Goal: Transaction & Acquisition: Purchase product/service

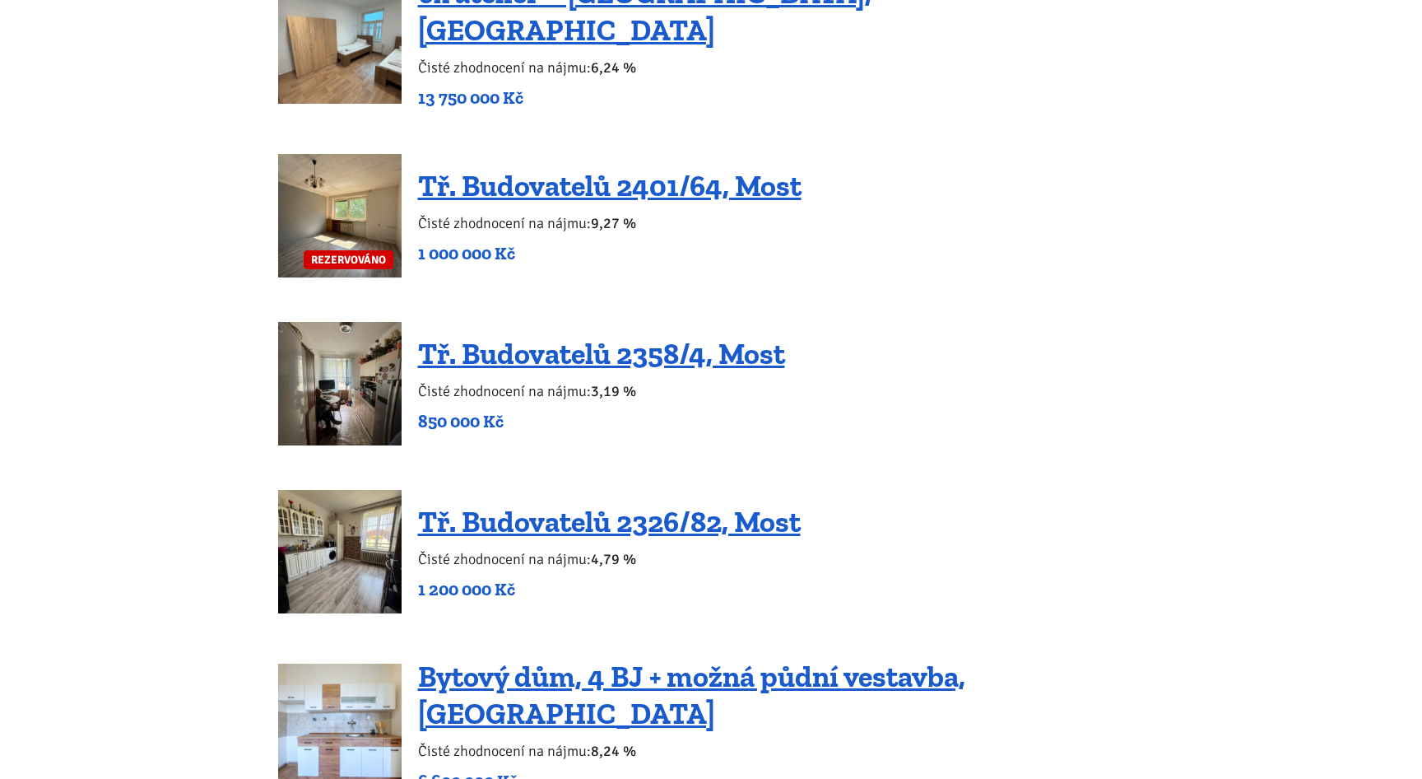
scroll to position [2045, 0]
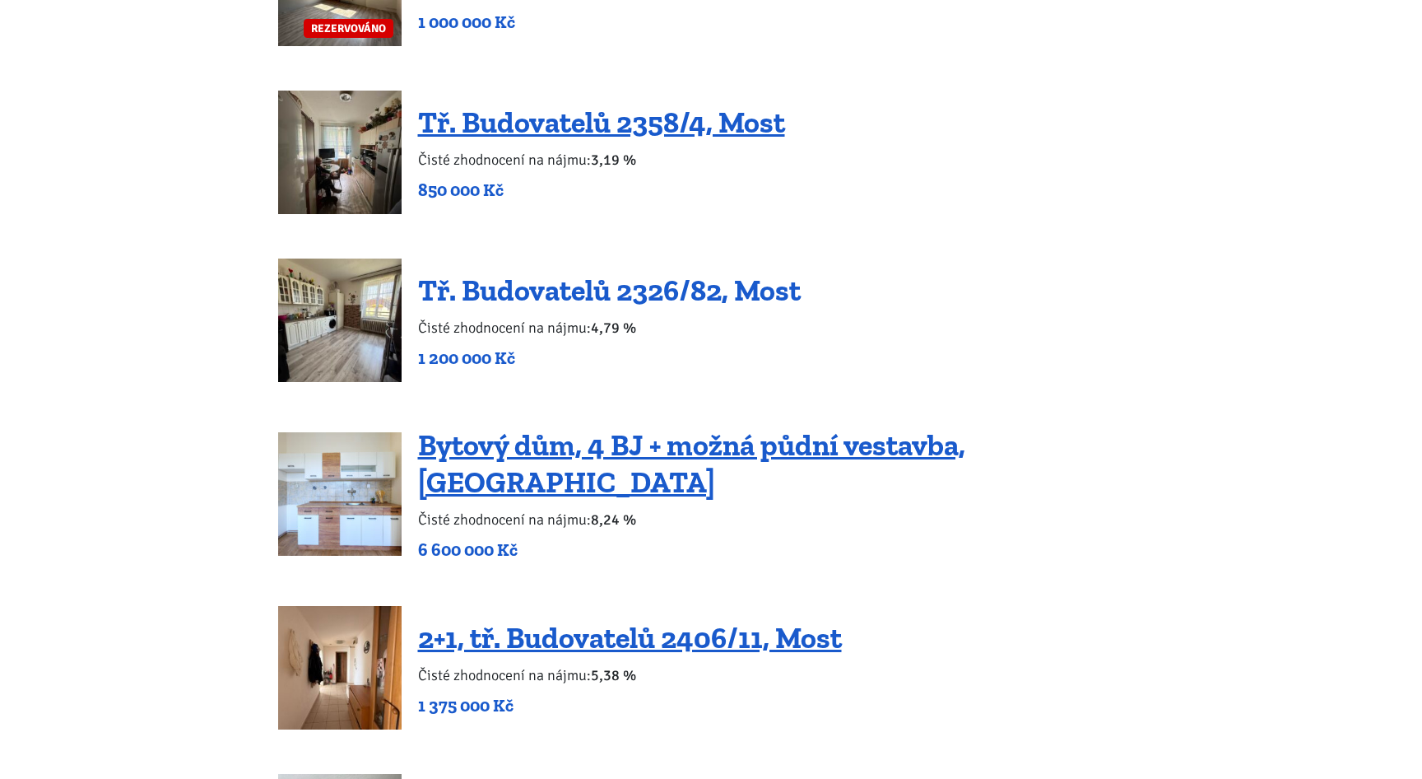
click at [547, 277] on link "Tř. Budovatelů 2326/82, Most" at bounding box center [609, 289] width 383 height 35
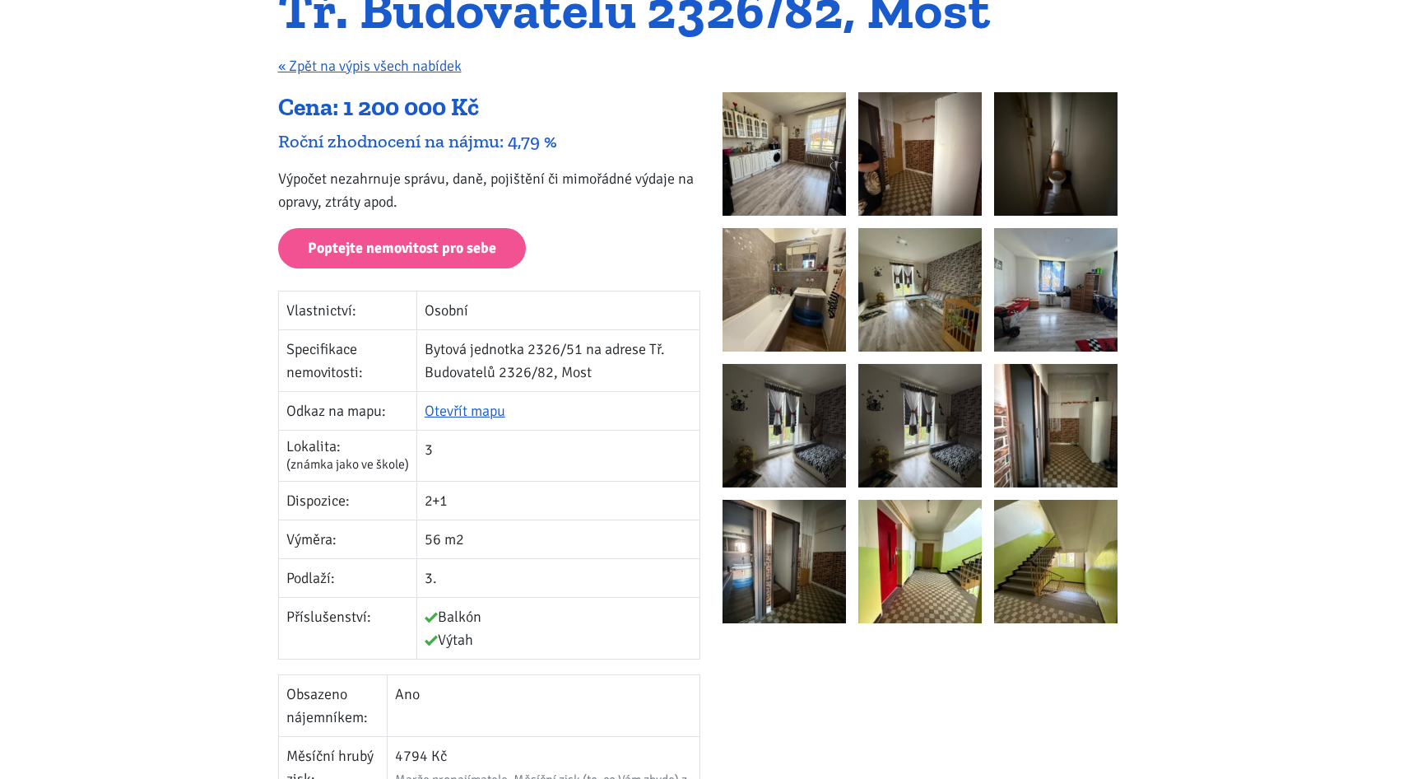
scroll to position [146, 0]
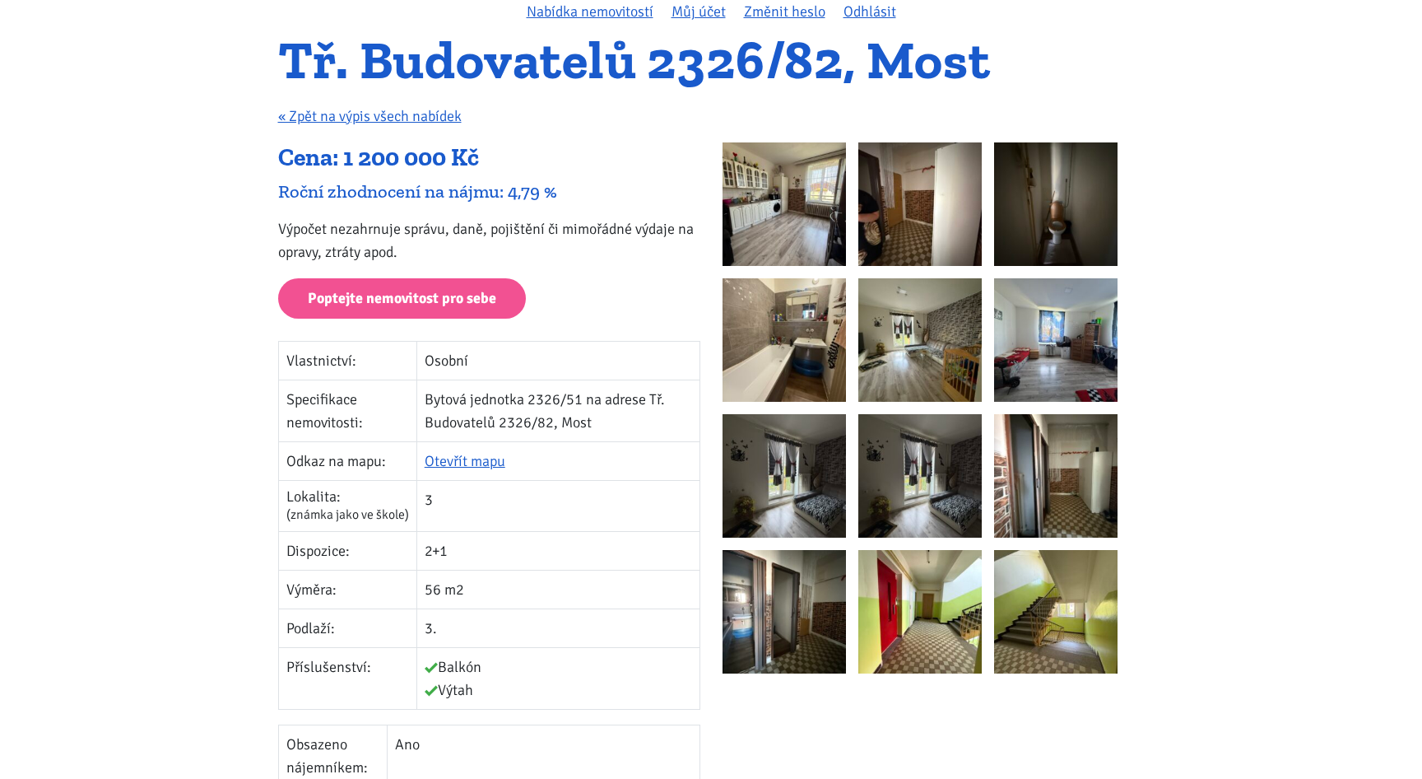
click at [794, 197] on img at bounding box center [784, 203] width 123 height 123
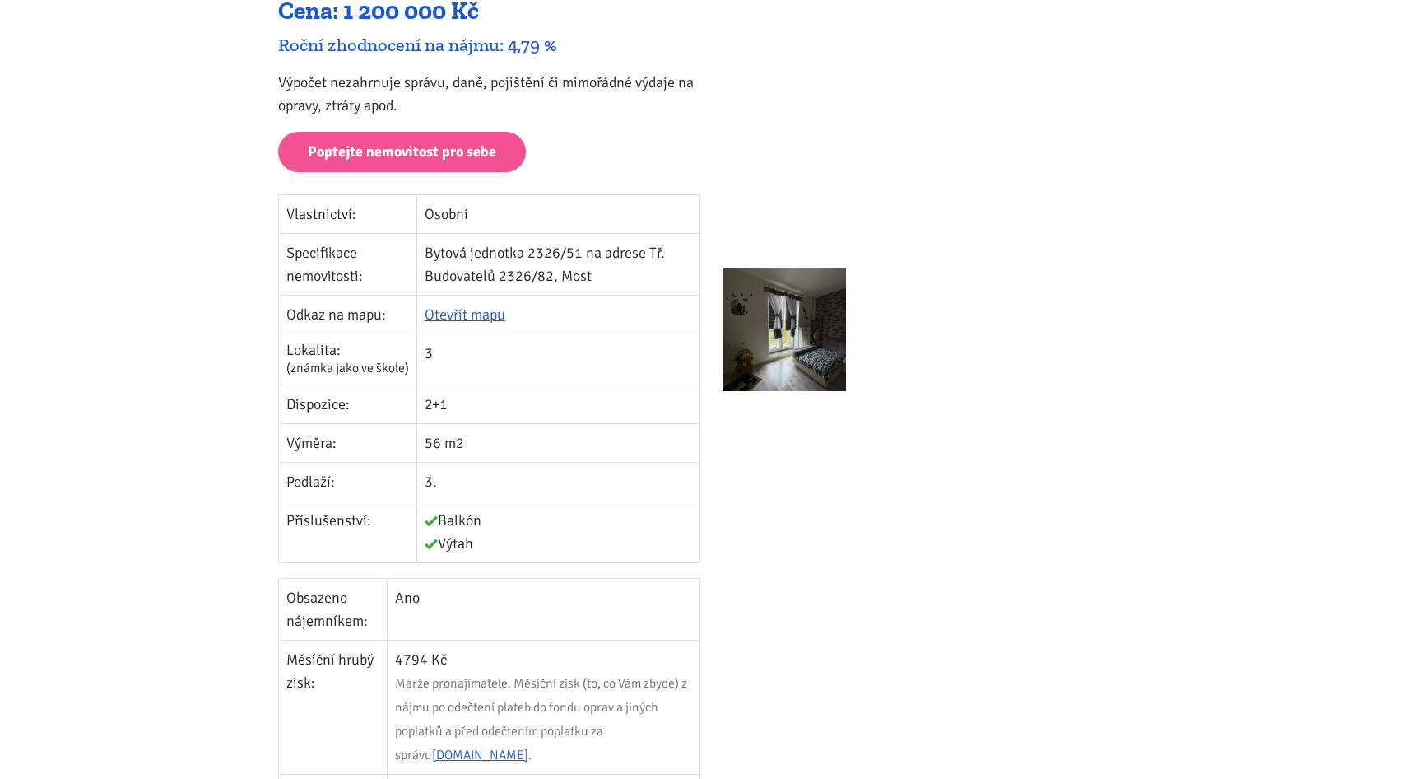
scroll to position [246, 0]
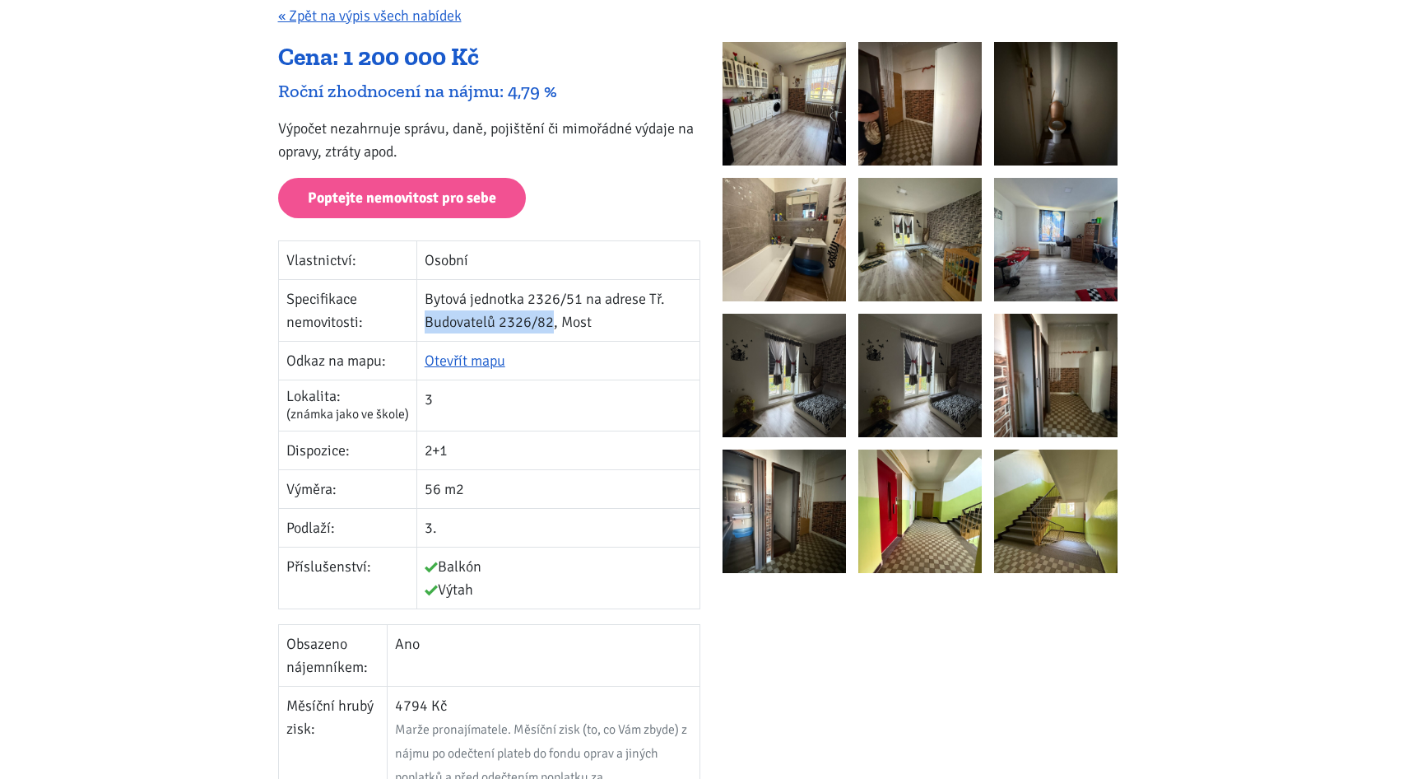
drag, startPoint x: 426, startPoint y: 318, endPoint x: 552, endPoint y: 319, distance: 125.1
click at [552, 319] on td "Bytová jednotka 2326/51 na adrese Tř. Budovatelů 2326/82, Most" at bounding box center [558, 310] width 283 height 62
click at [554, 351] on td "Otevřít mapu" at bounding box center [558, 360] width 283 height 39
drag, startPoint x: 426, startPoint y: 319, endPoint x: 600, endPoint y: 327, distance: 173.9
click at [600, 327] on td "Bytová jednotka 2326/51 na adrese Tř. Budovatelů 2326/82, Most" at bounding box center [558, 310] width 283 height 62
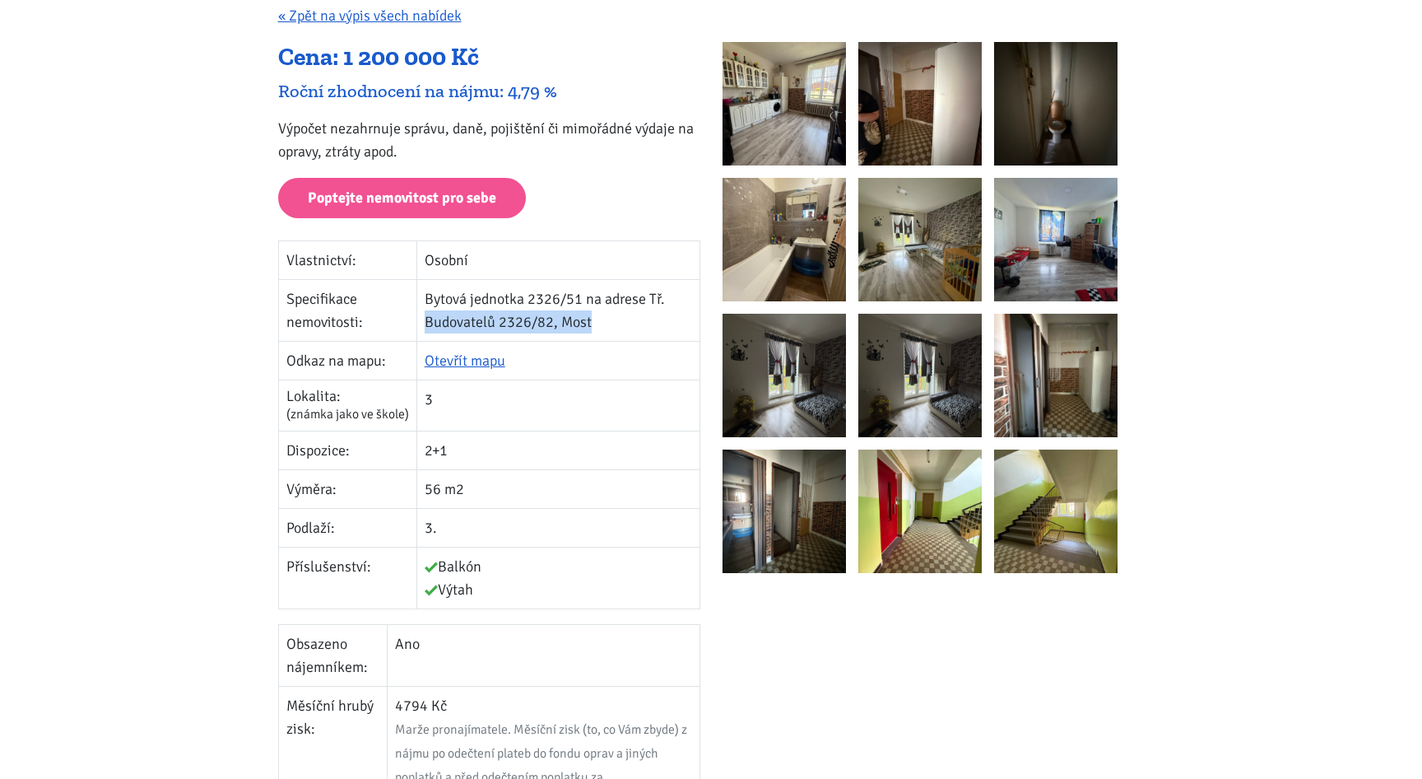
click at [598, 324] on td "Bytová jednotka 2326/51 na adrese Tř. Budovatelů 2326/82, Most" at bounding box center [558, 310] width 283 height 62
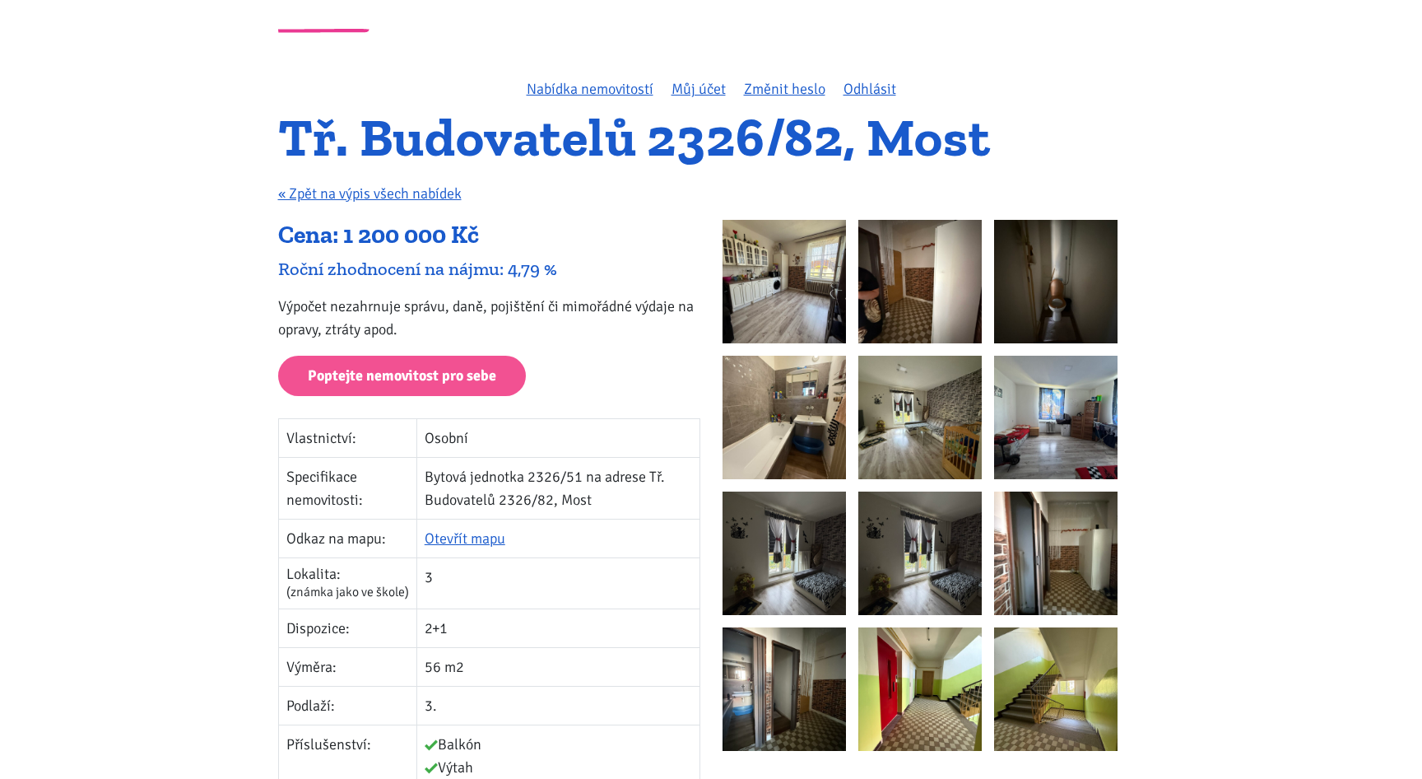
scroll to position [0, 0]
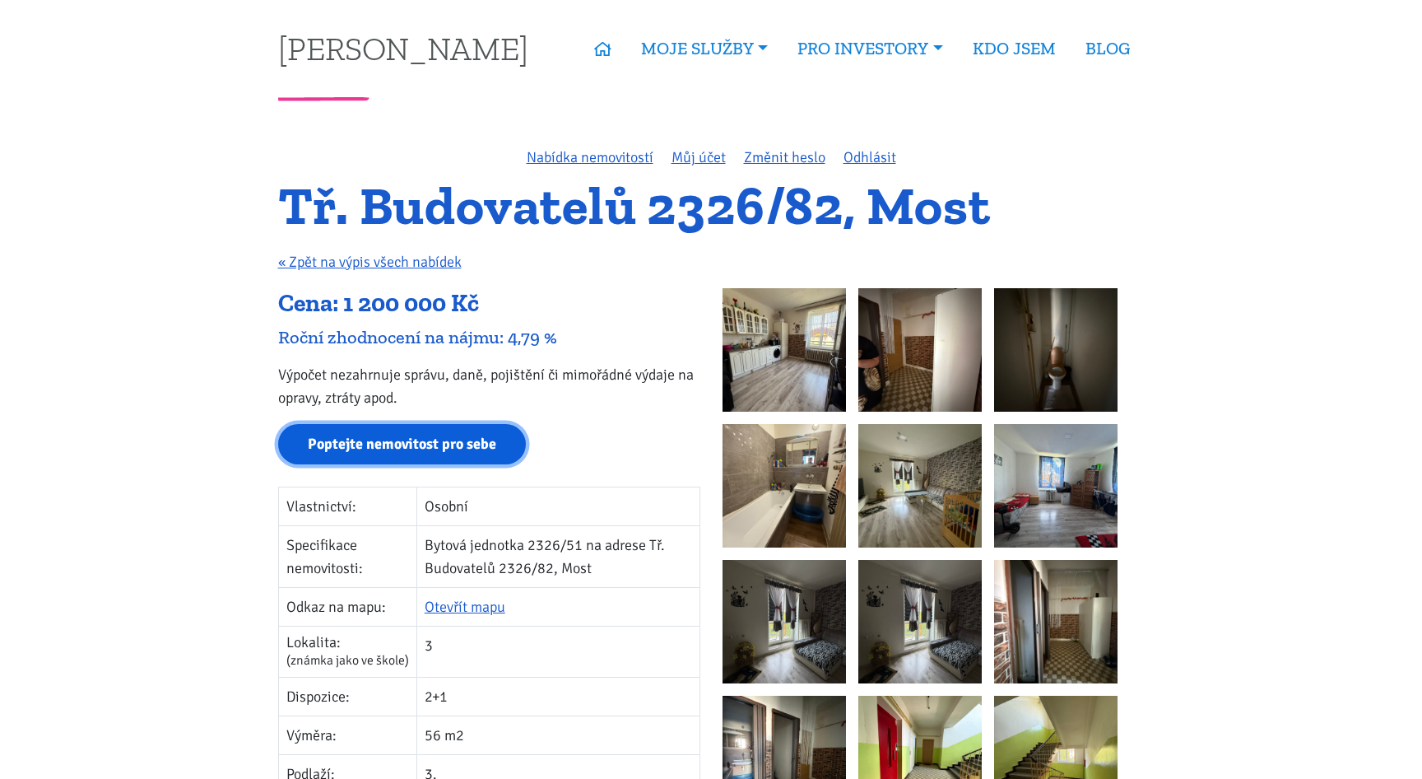
click at [429, 451] on link "Poptejte nemovitost pro sebe" at bounding box center [402, 444] width 248 height 40
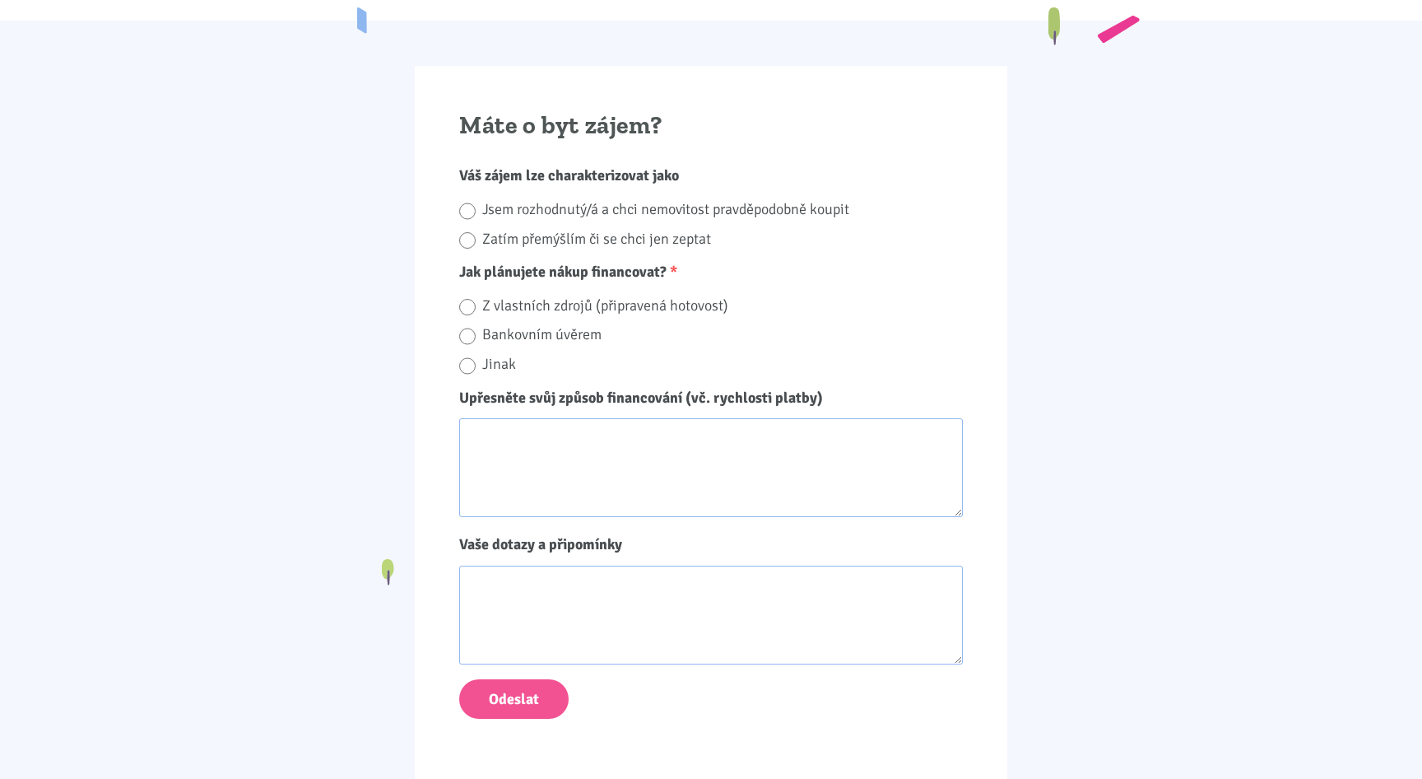
scroll to position [1309, 0]
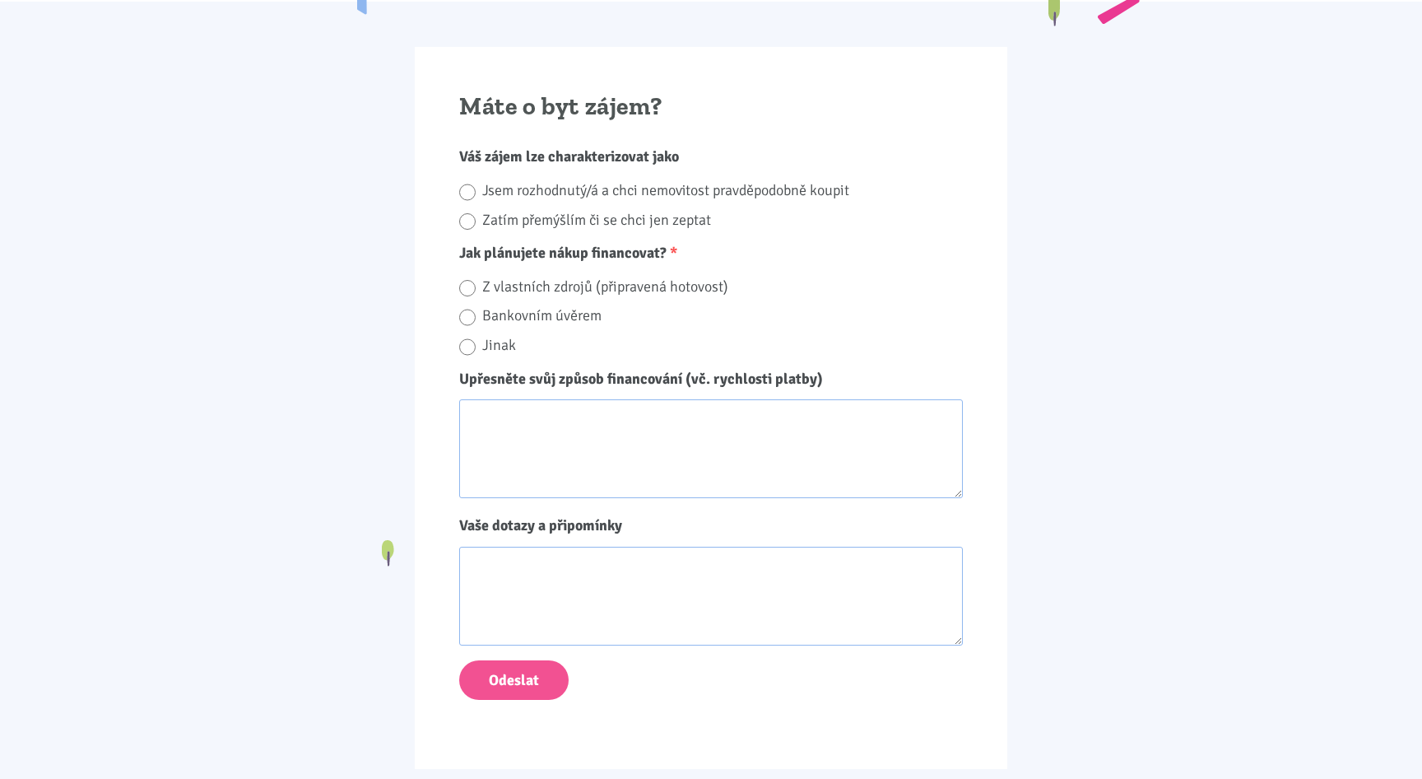
click at [526, 193] on label "Jsem rozhodnutý/á a chci nemovitost pravděpodobně koupit" at bounding box center [722, 191] width 481 height 26
click at [476, 193] on input "Jsem rozhodnutý/á a chci nemovitost pravděpodobně koupit" at bounding box center [467, 192] width 16 height 22
radio input "true"
click at [505, 284] on label "Z vlastních zdrojů (připravená hotovost)" at bounding box center [722, 287] width 481 height 26
click at [476, 284] on input "Z vlastních zdrojů (připravená hotovost)" at bounding box center [467, 288] width 16 height 22
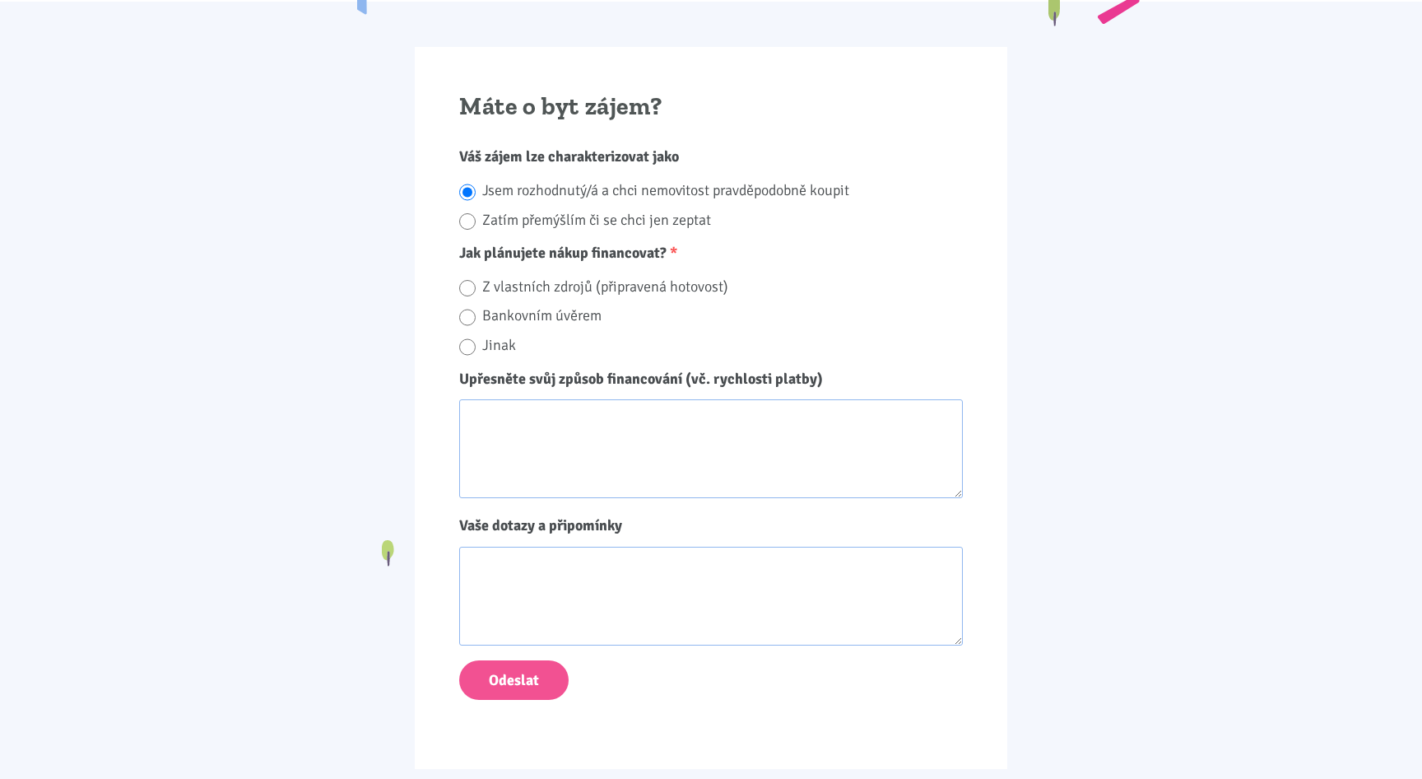
radio input "true"
click at [525, 426] on textarea "Upřesněte svůj způsob financování (vč. rychlosti platby)" at bounding box center [711, 448] width 504 height 99
type textarea "P"
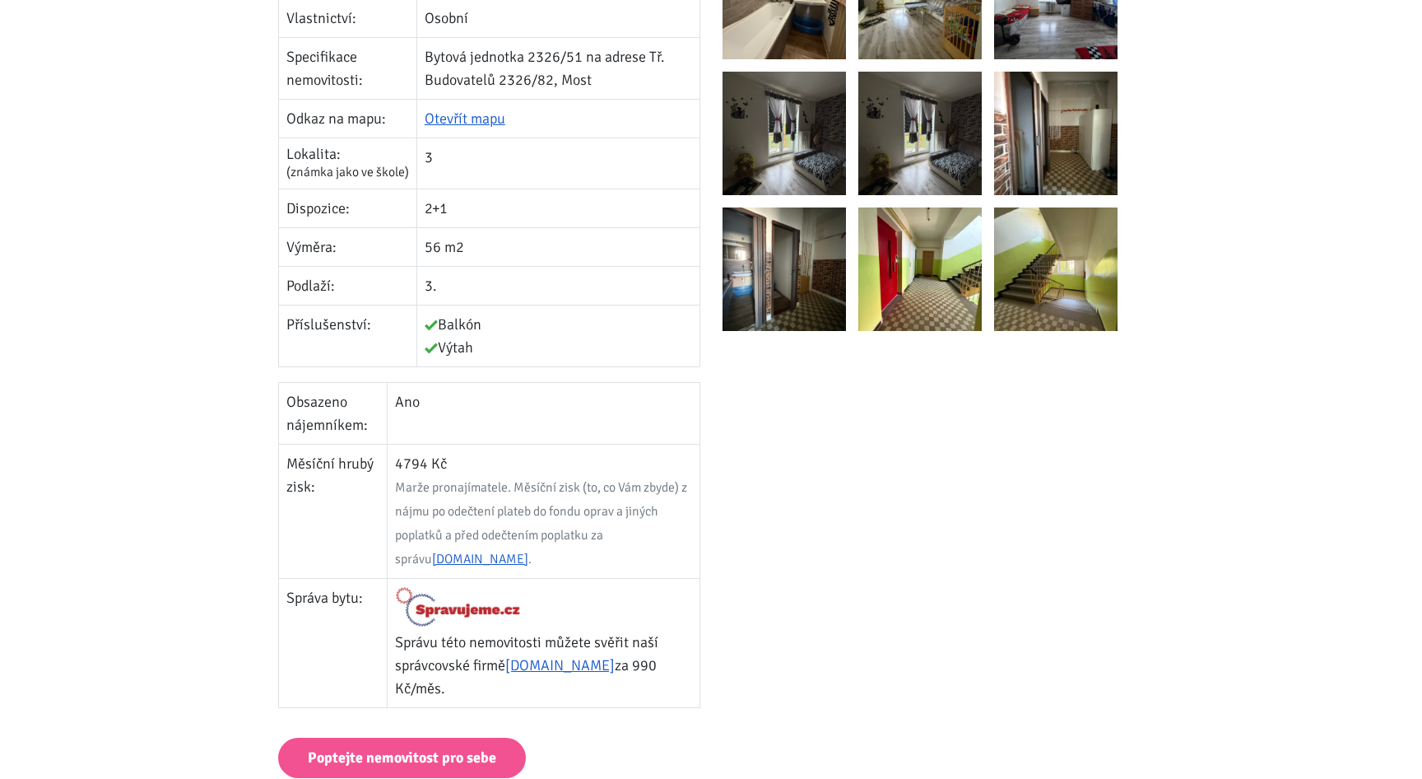
scroll to position [0, 0]
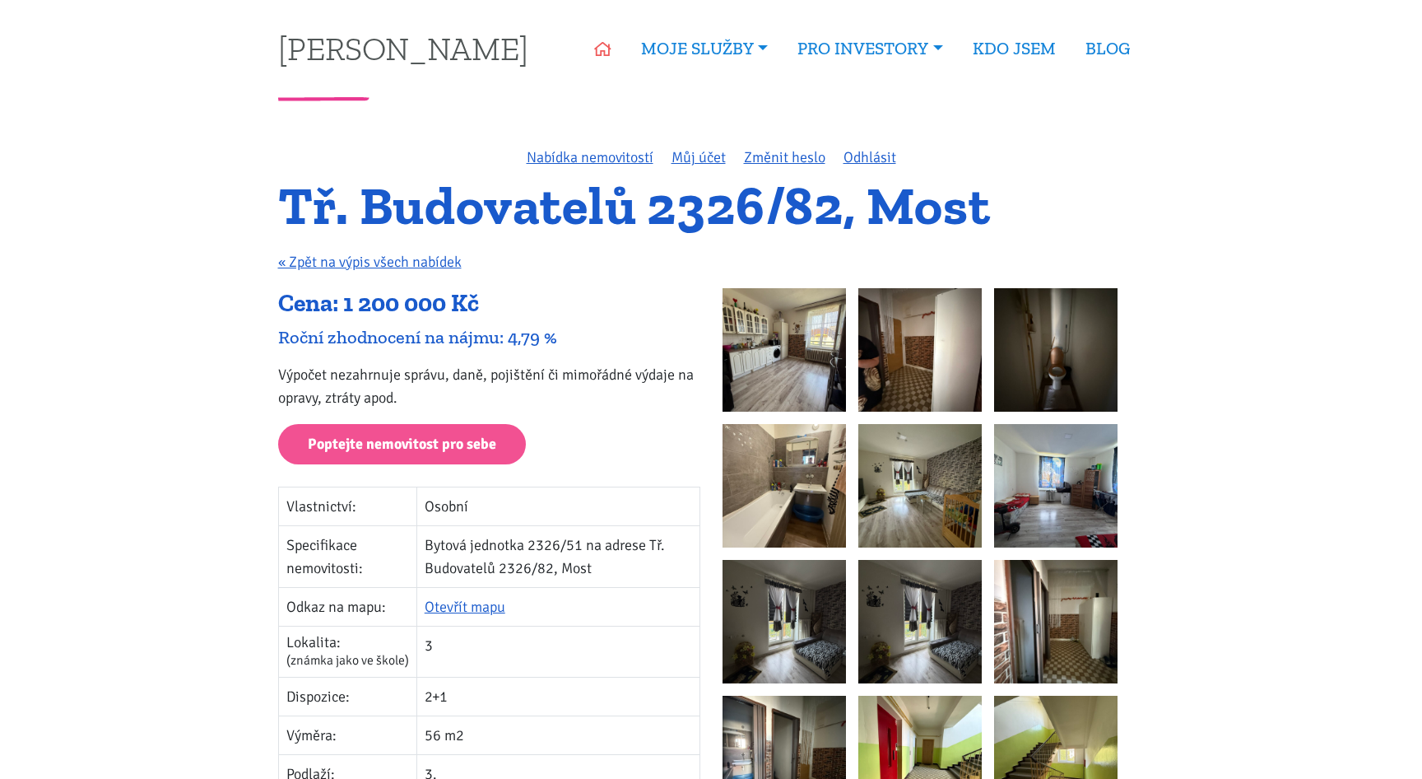
type textarea "Mám připravené peníze na účtě."
click at [594, 51] on icon at bounding box center [602, 49] width 17 height 15
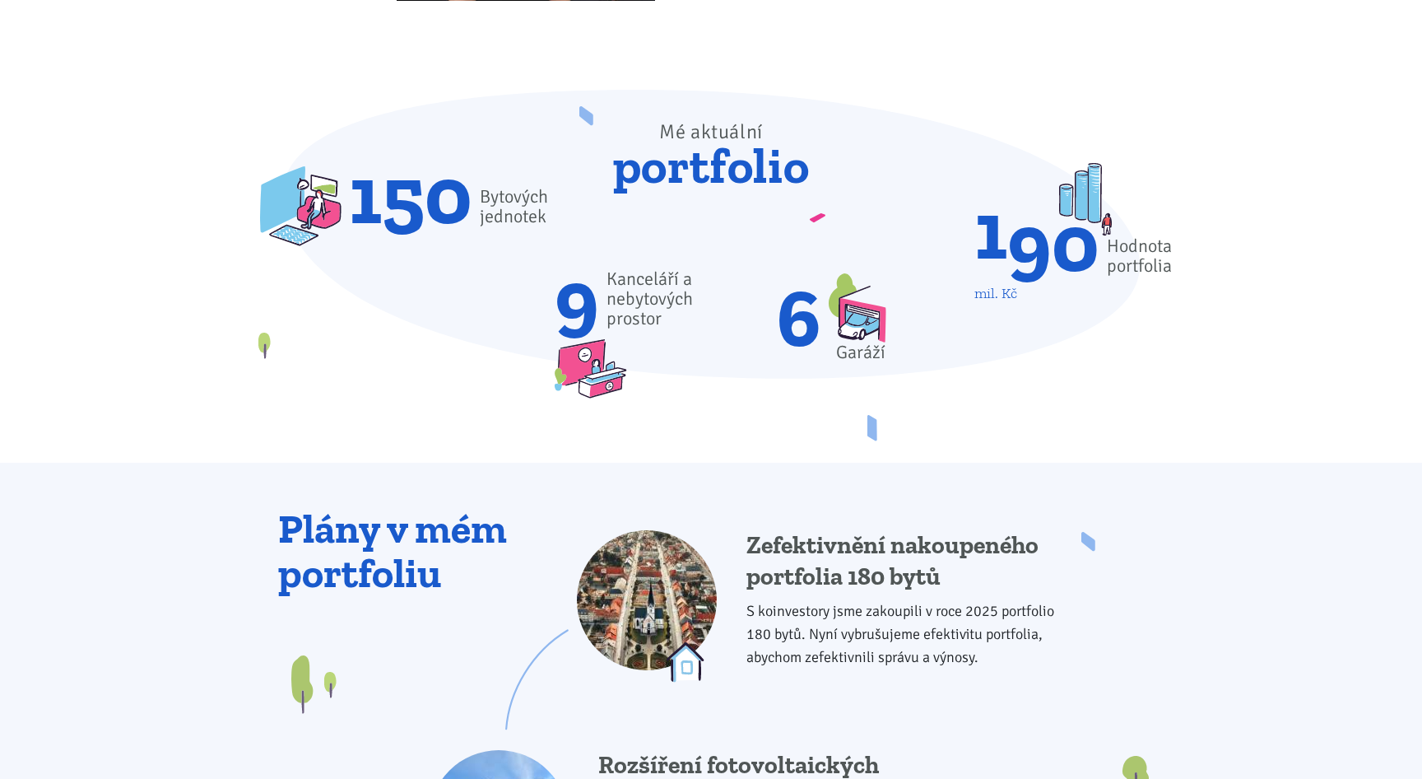
scroll to position [2274, 0]
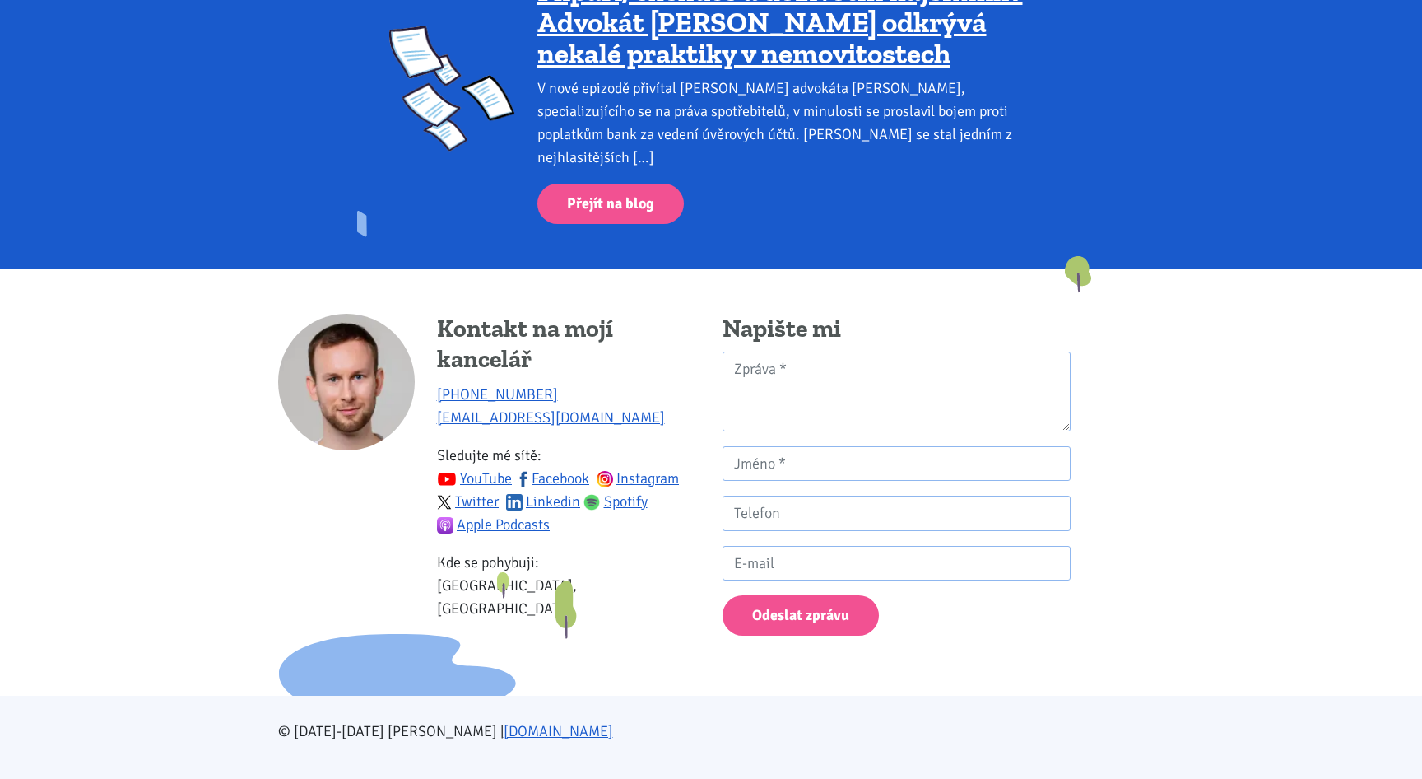
click at [1014, 278] on div "Kontakt na mojí kancelář [PHONE_NUMBER] [EMAIL_ADDRESS][DOMAIN_NAME] Sledujte m…" at bounding box center [711, 482] width 889 height 426
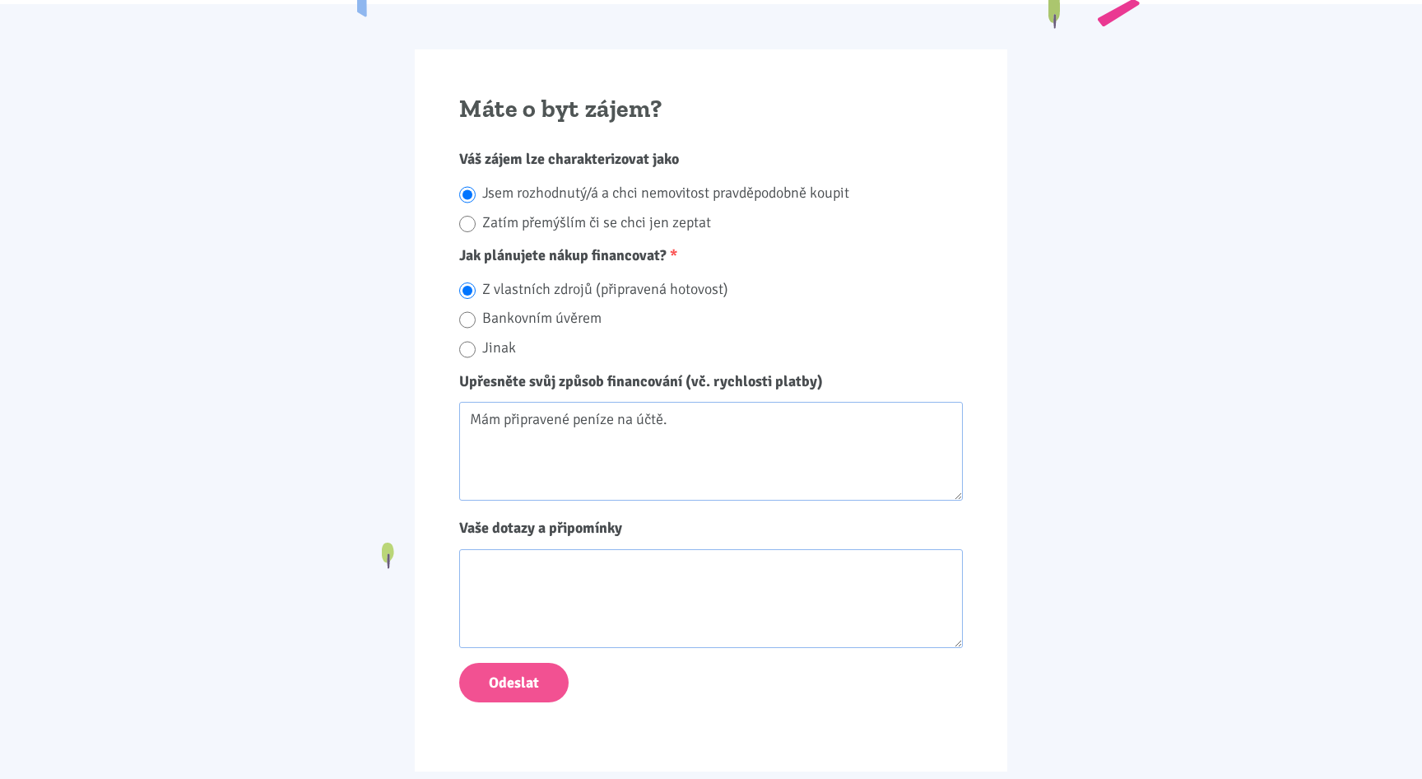
scroll to position [1301, 0]
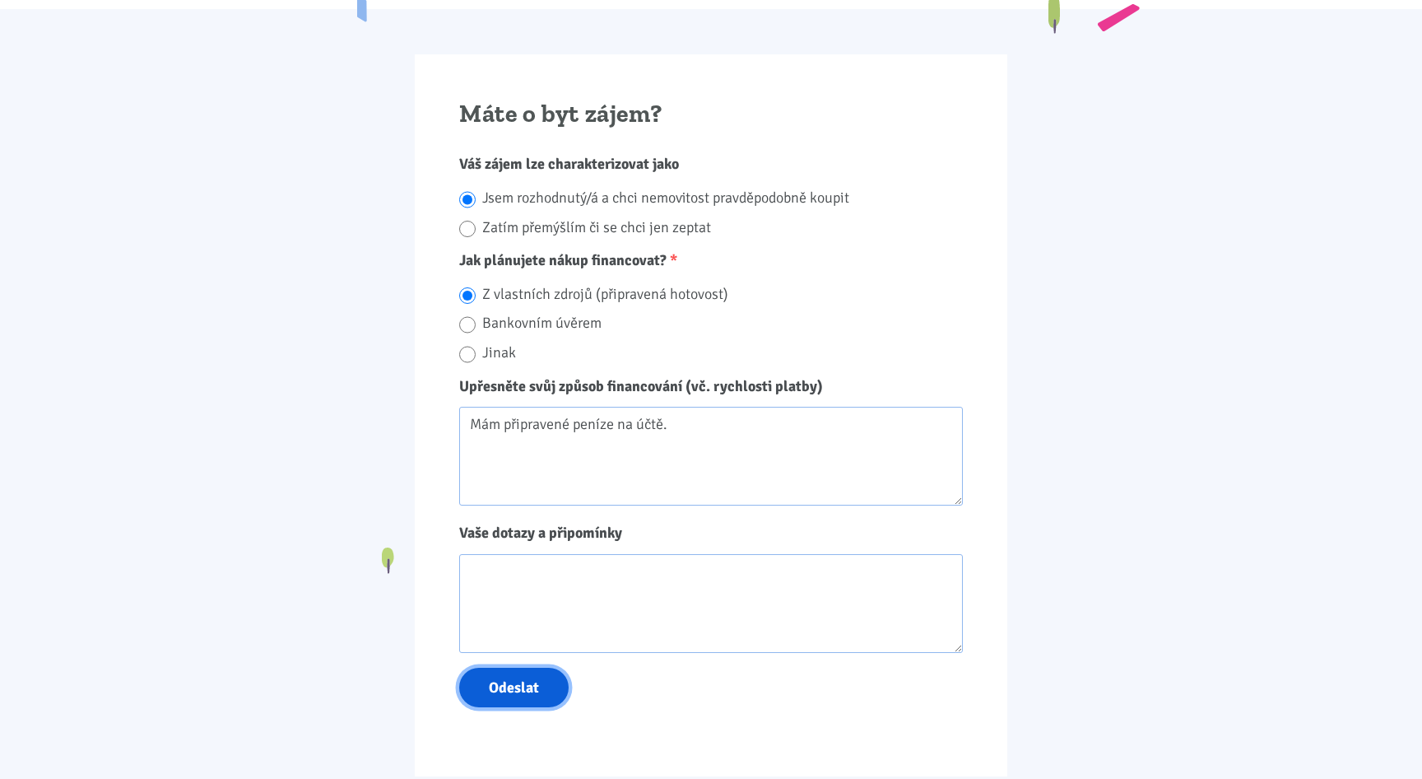
click at [524, 685] on button "Odeslat" at bounding box center [513, 688] width 109 height 40
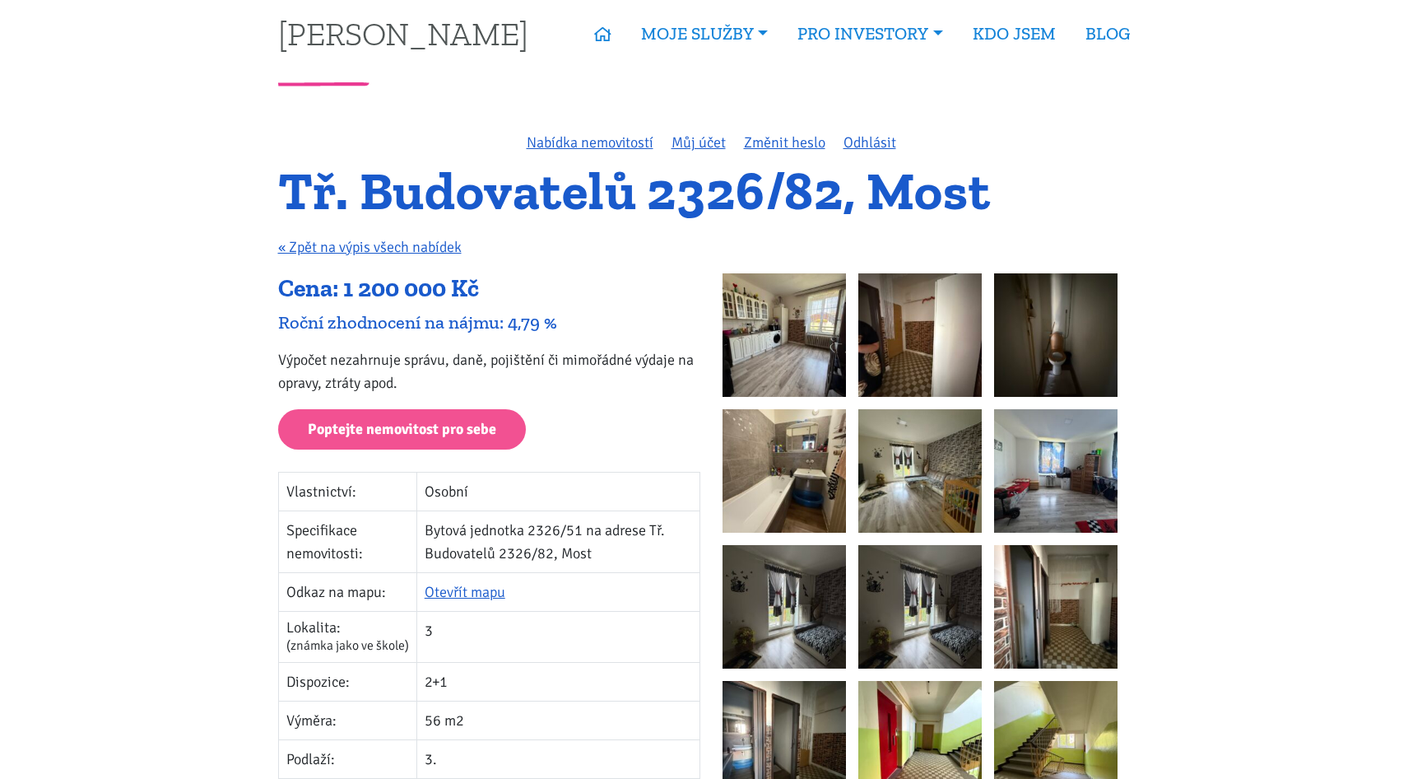
scroll to position [0, 0]
